Goal: Task Accomplishment & Management: Use online tool/utility

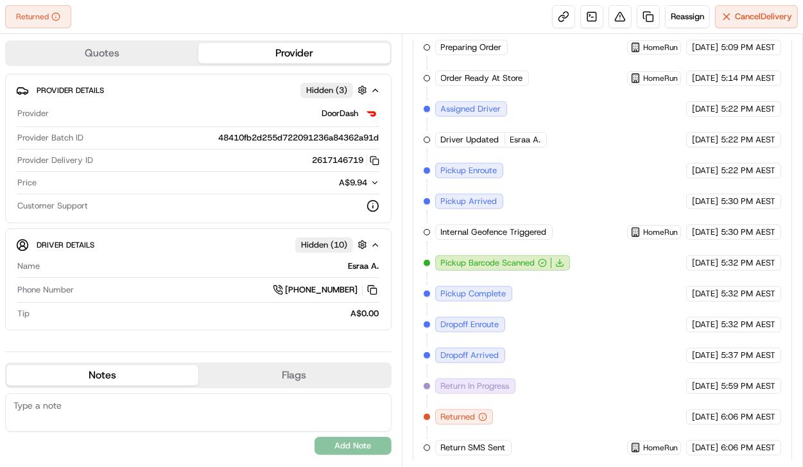
click at [740, 411] on span "6:06 PM AEST" at bounding box center [748, 417] width 55 height 12
click at [711, 295] on div "[DATE] 5:32 PM AEST" at bounding box center [733, 293] width 95 height 15
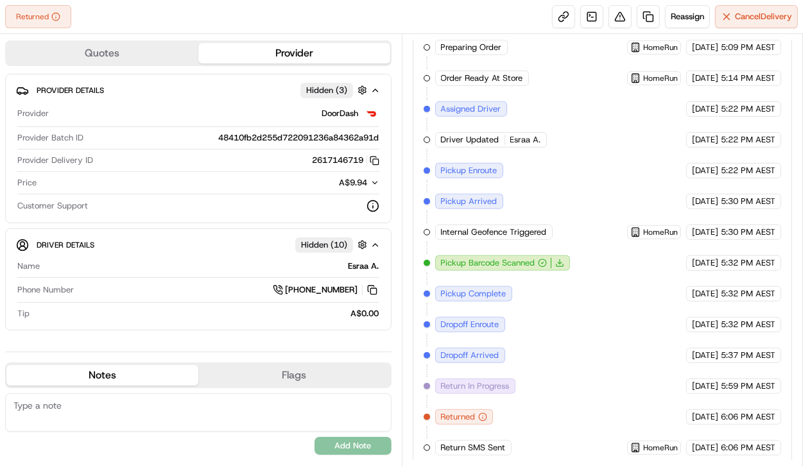
click at [483, 417] on icon "button" at bounding box center [483, 417] width 0 height 1
click at [481, 413] on icon "button" at bounding box center [482, 417] width 9 height 9
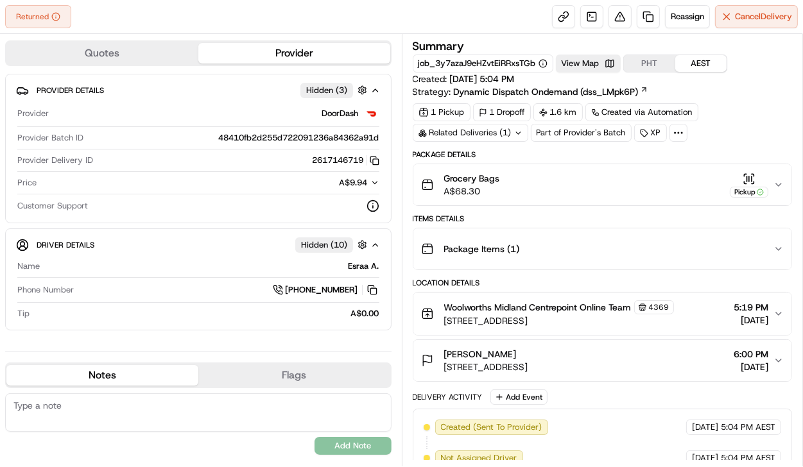
click at [775, 185] on icon "button" at bounding box center [779, 185] width 10 height 10
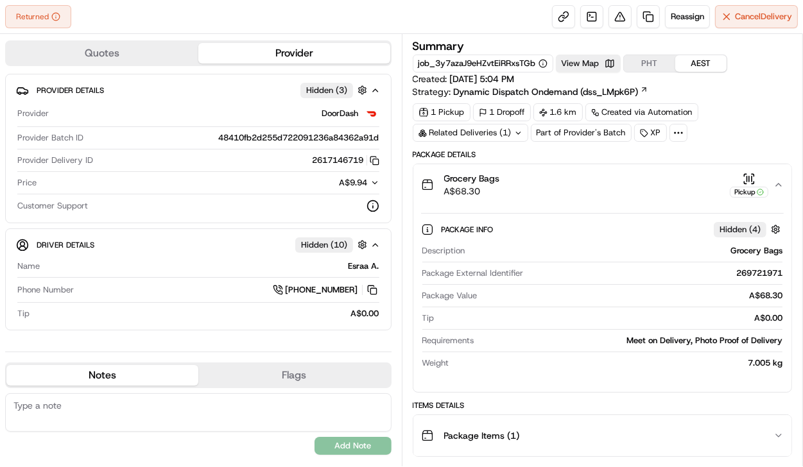
click at [775, 185] on icon "button" at bounding box center [779, 185] width 10 height 10
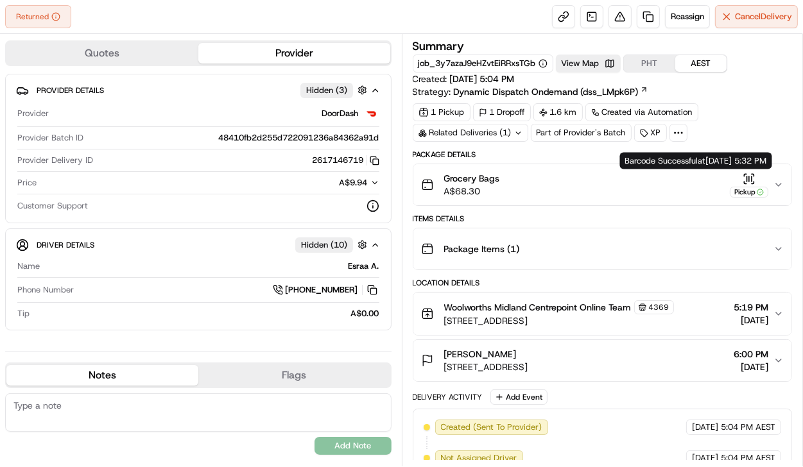
click at [757, 119] on div "1 Pickup 1 Dropoff 1.6 km Created via Automation Related Deliveries (1) Part of…" at bounding box center [603, 122] width 380 height 39
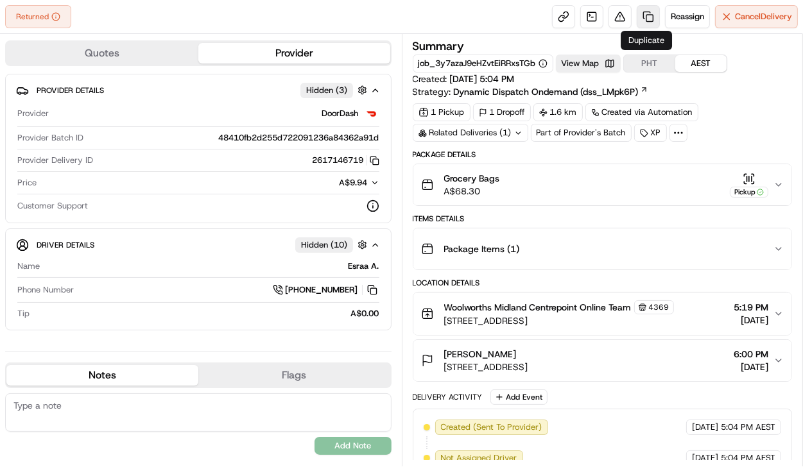
click at [652, 13] on link at bounding box center [648, 16] width 23 height 23
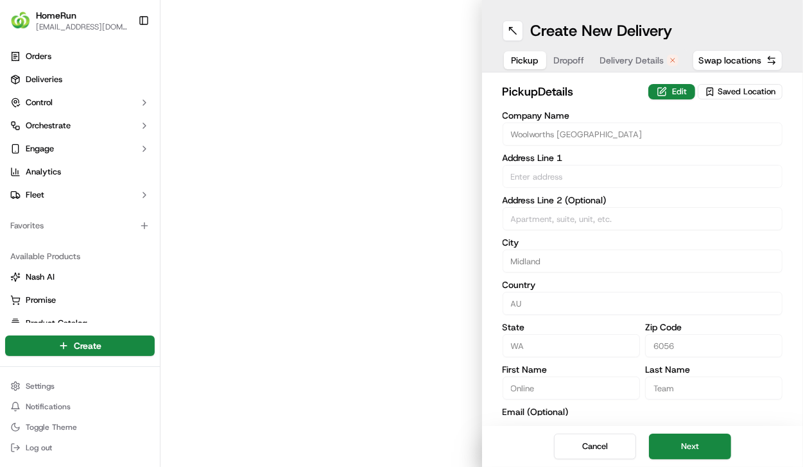
type input "[STREET_ADDRESS]"
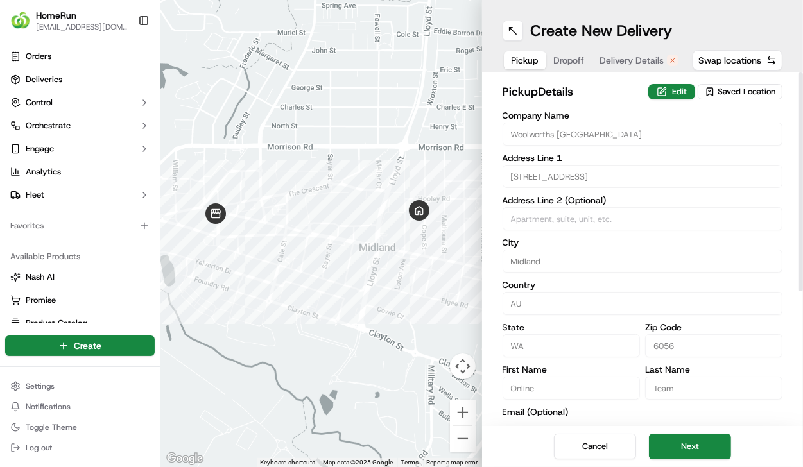
drag, startPoint x: 680, startPoint y: 443, endPoint x: 683, endPoint y: 433, distance: 10.8
click at [680, 443] on button "Next" at bounding box center [690, 447] width 82 height 26
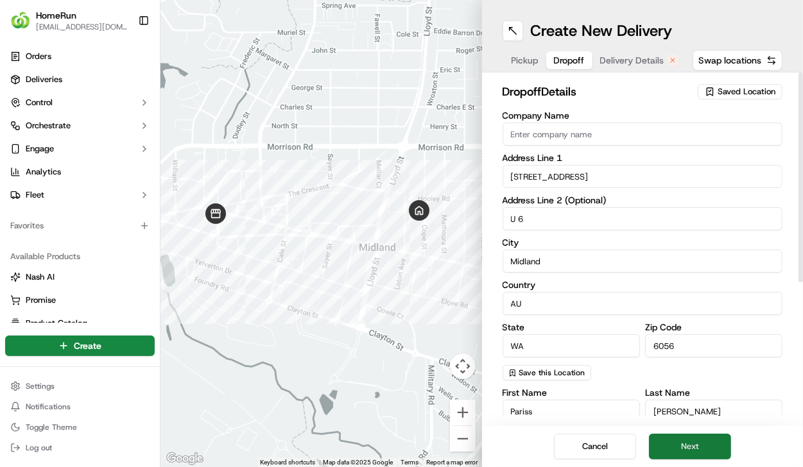
click at [690, 438] on button "Next" at bounding box center [690, 447] width 82 height 26
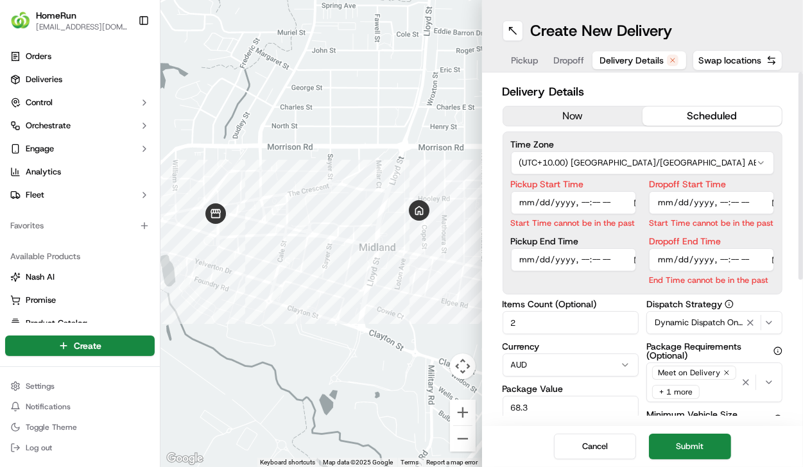
click at [584, 123] on button "now" at bounding box center [572, 116] width 139 height 19
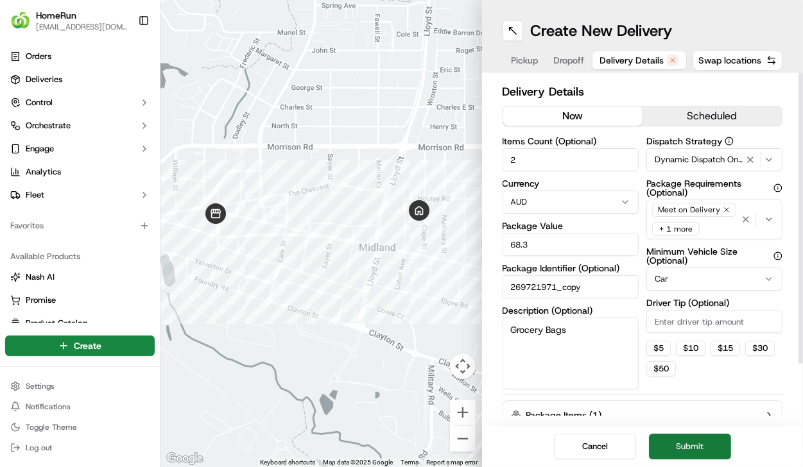
click at [696, 436] on button "Submit" at bounding box center [690, 447] width 82 height 26
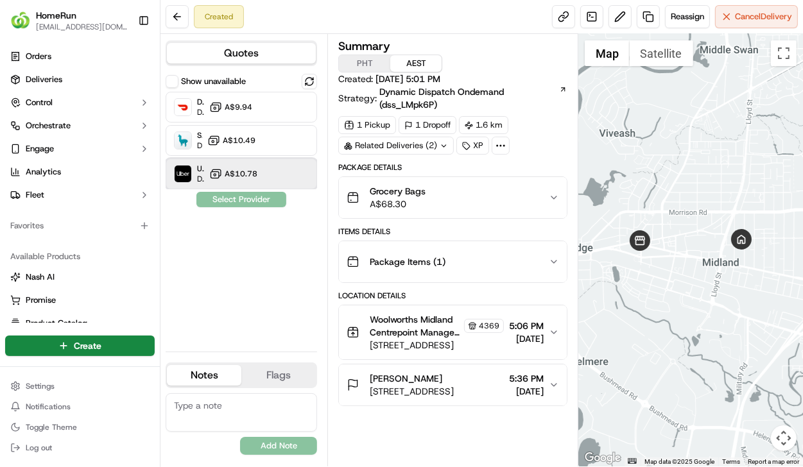
click at [255, 162] on div "Uber Dropoff ETA 41 minutes A$10.78" at bounding box center [241, 174] width 151 height 31
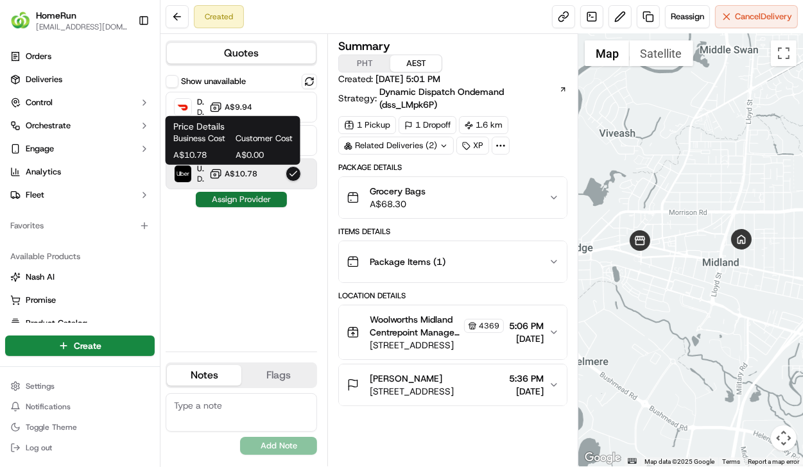
click at [247, 200] on button "Assign Provider" at bounding box center [241, 199] width 91 height 15
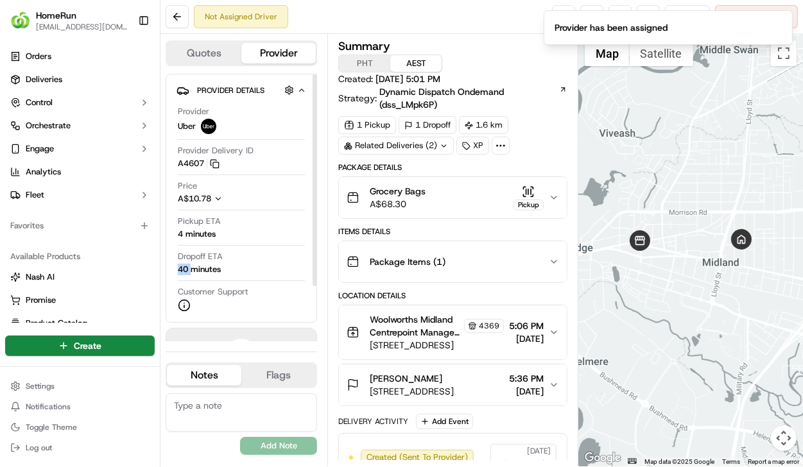
drag, startPoint x: 223, startPoint y: 264, endPoint x: 186, endPoint y: 264, distance: 37.2
click at [186, 264] on div "Dropoff ETA 40 minutes" at bounding box center [241, 263] width 127 height 24
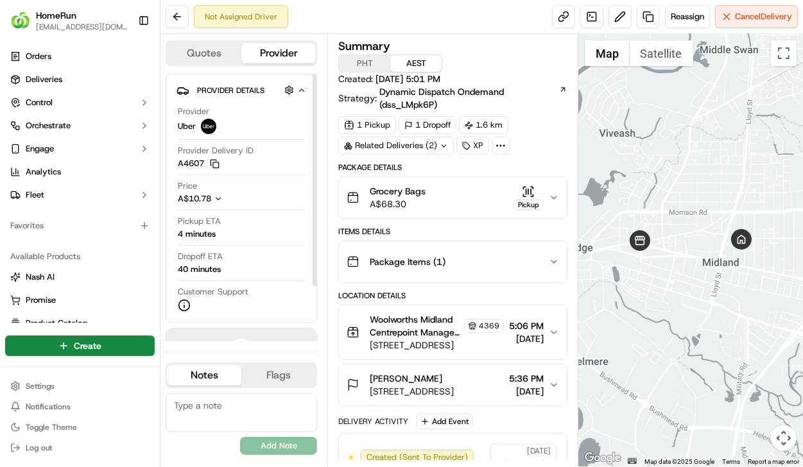
click at [220, 270] on div "40 minutes" at bounding box center [199, 270] width 43 height 12
drag, startPoint x: 218, startPoint y: 269, endPoint x: 178, endPoint y: 266, distance: 39.9
click at [178, 266] on div "Dropoff ETA 40 minutes" at bounding box center [241, 263] width 127 height 24
click at [244, 262] on div "Dropoff ETA 40 minutes" at bounding box center [241, 263] width 127 height 24
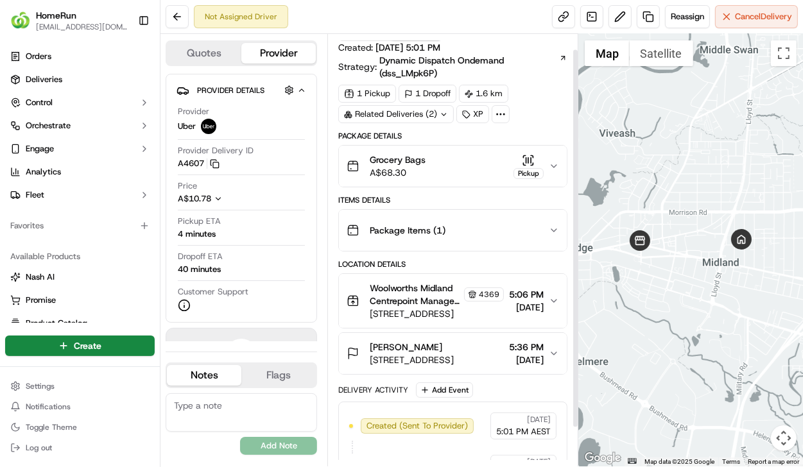
scroll to position [62, 0]
